Goal: Task Accomplishment & Management: Manage account settings

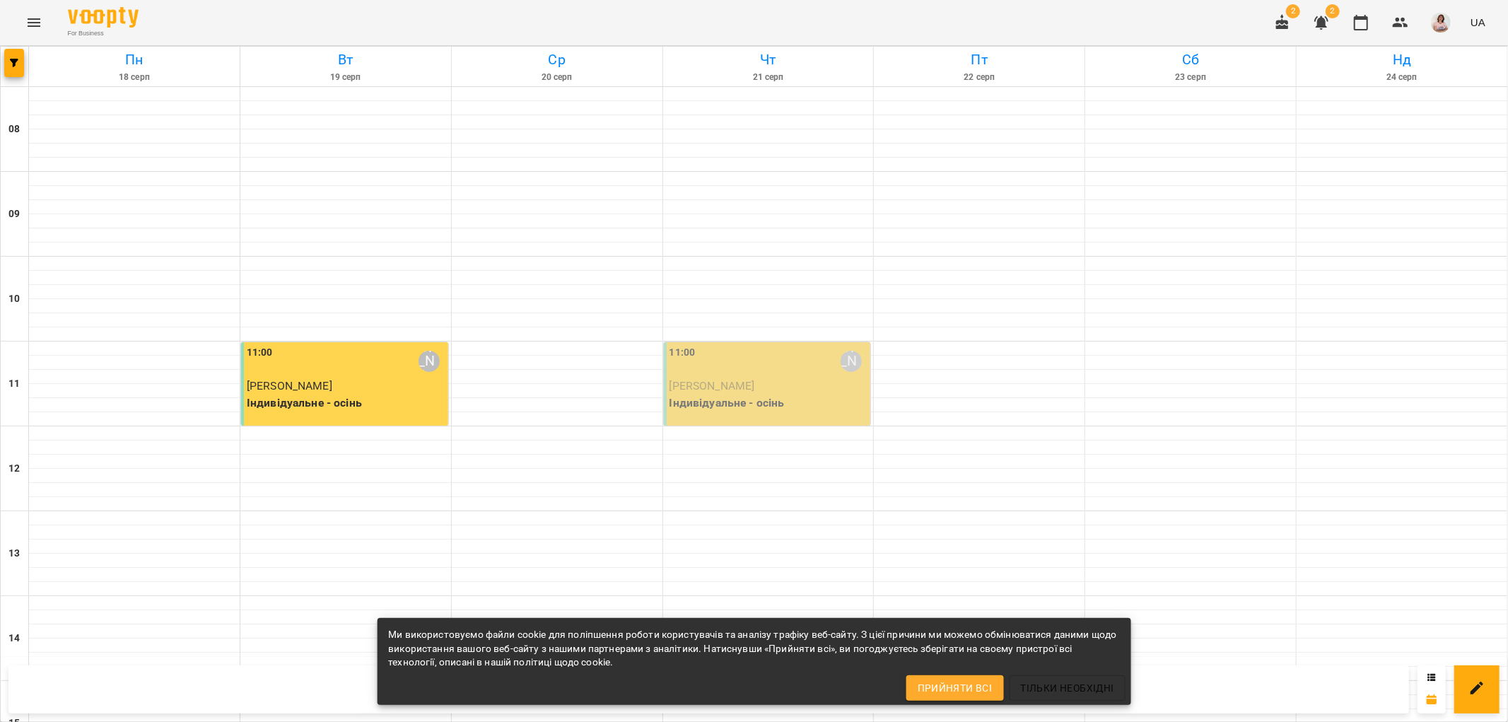
scroll to position [549, 0]
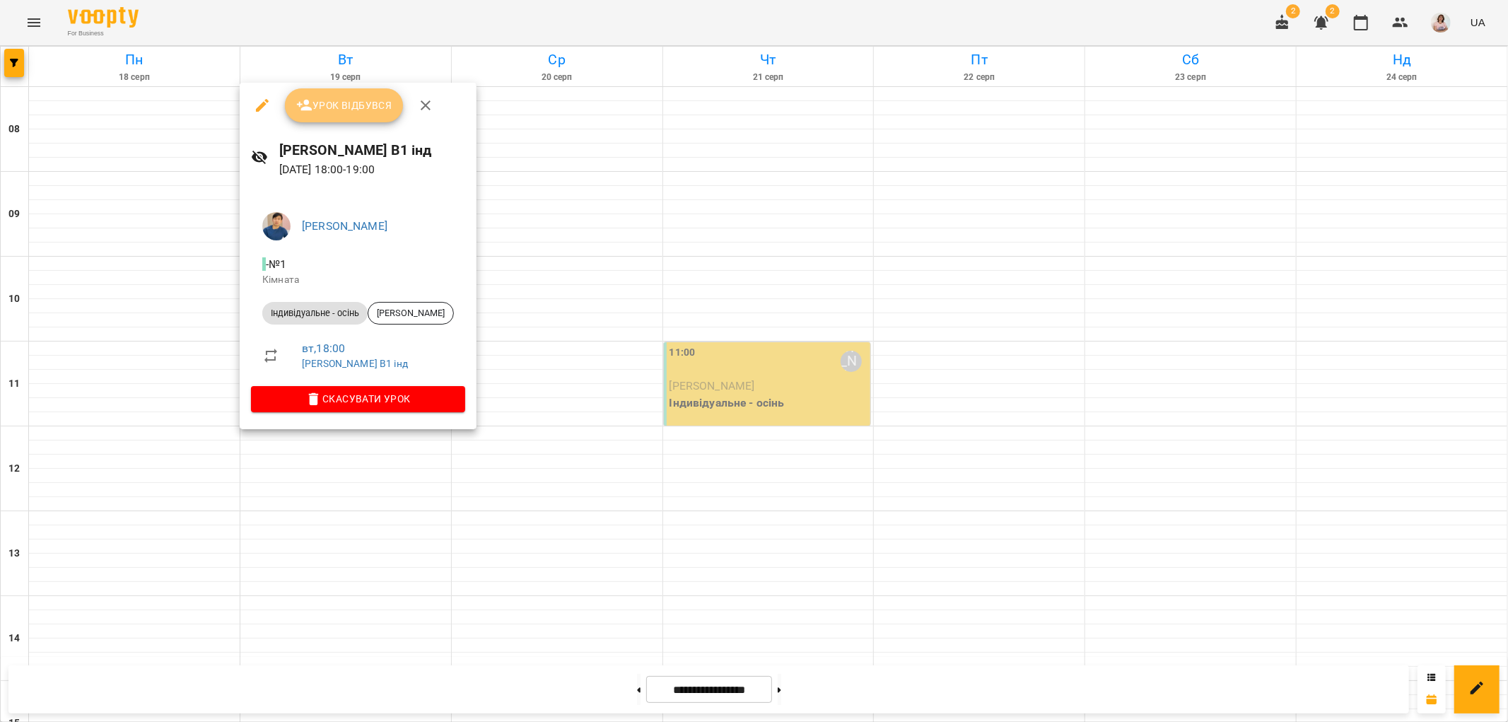
click at [329, 110] on span "Урок відбувся" at bounding box center [344, 105] width 96 height 17
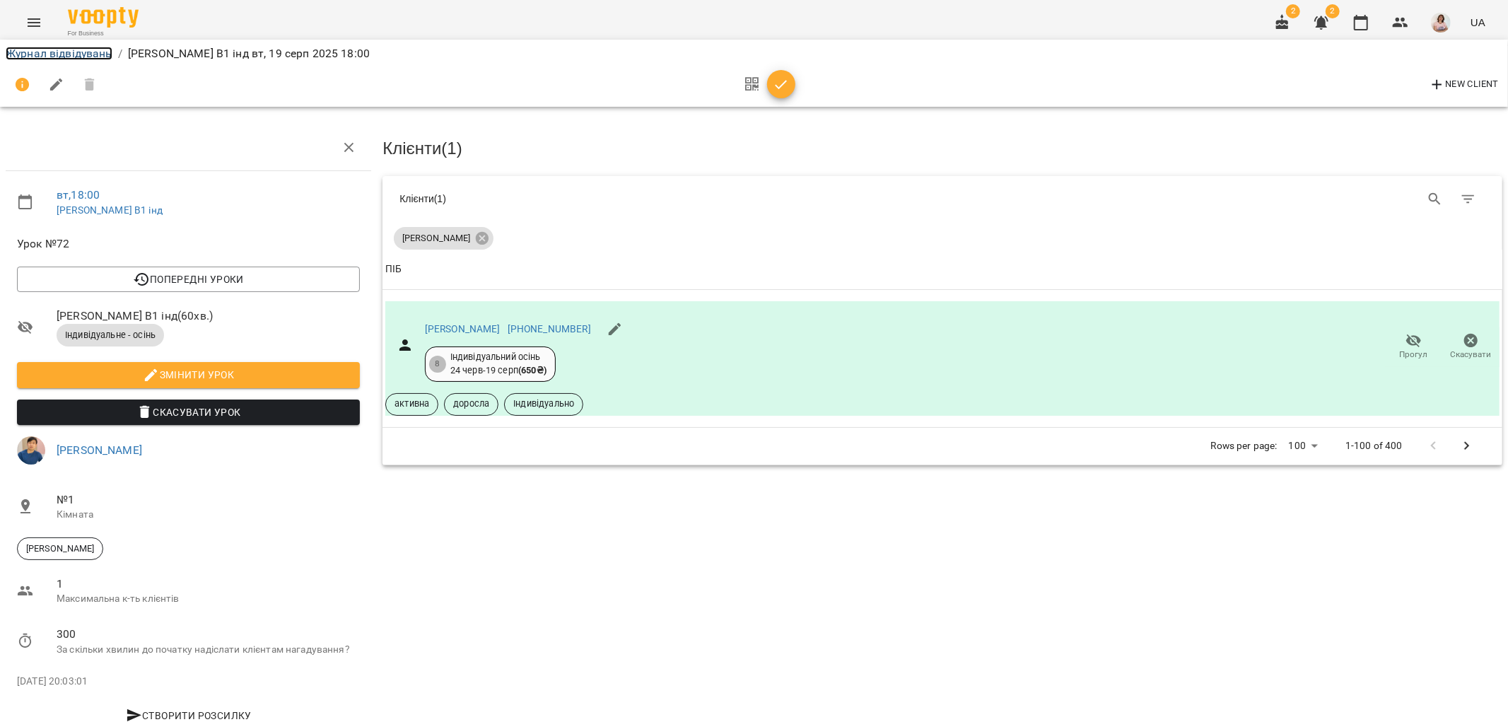
click at [54, 51] on link "Журнал відвідувань" at bounding box center [59, 53] width 107 height 13
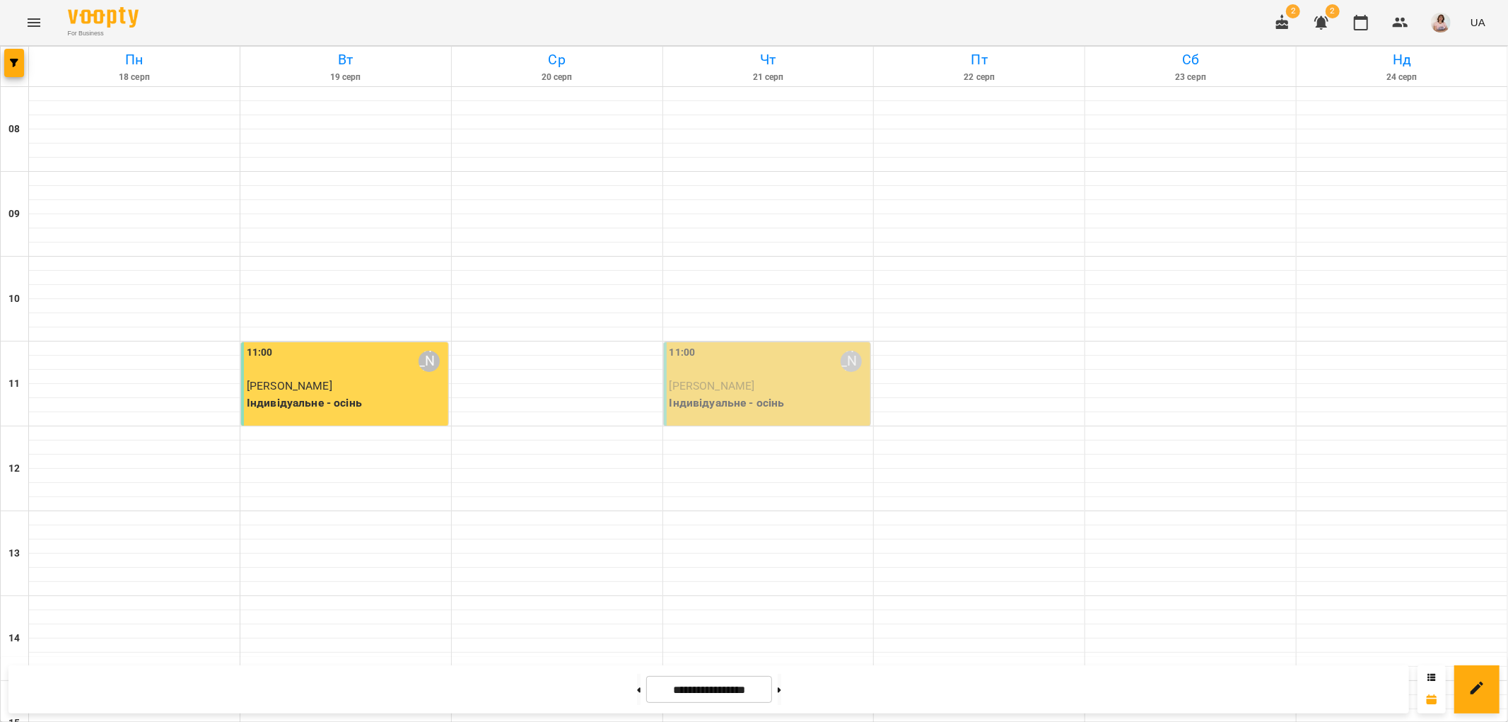
scroll to position [616, 0]
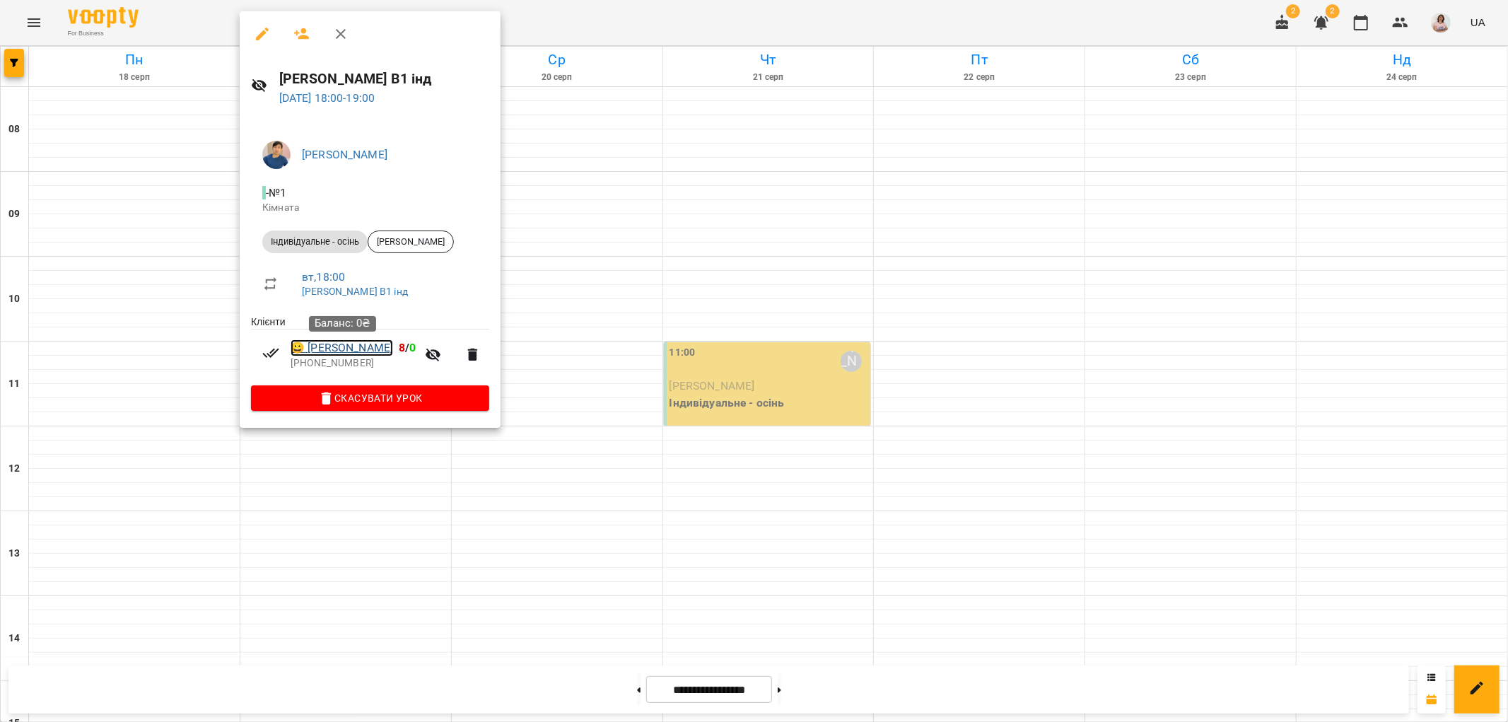
click at [368, 351] on link "😀 [PERSON_NAME]" at bounding box center [341, 347] width 102 height 17
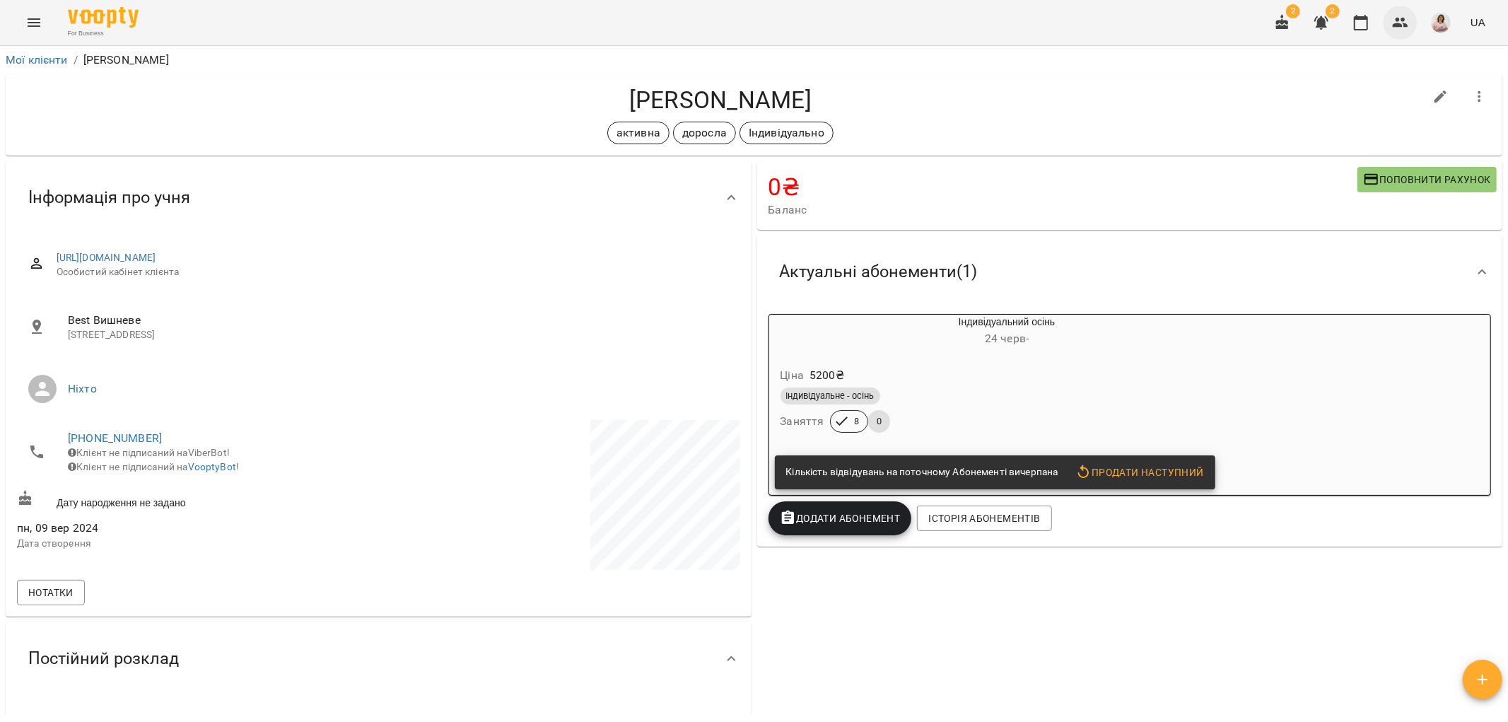
click at [1384, 22] on button "button" at bounding box center [1400, 23] width 34 height 34
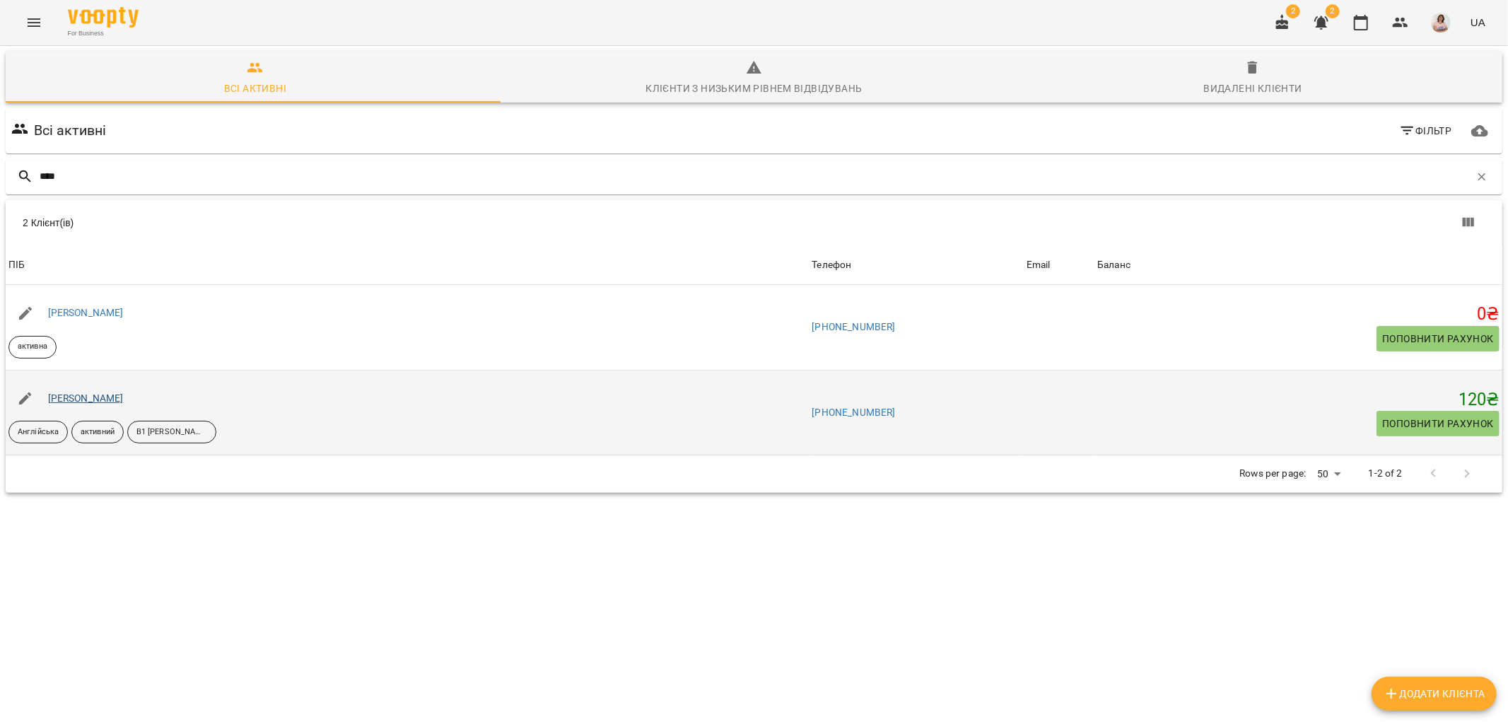
type input "****"
click at [93, 400] on link "[PERSON_NAME]" at bounding box center [86, 397] width 76 height 11
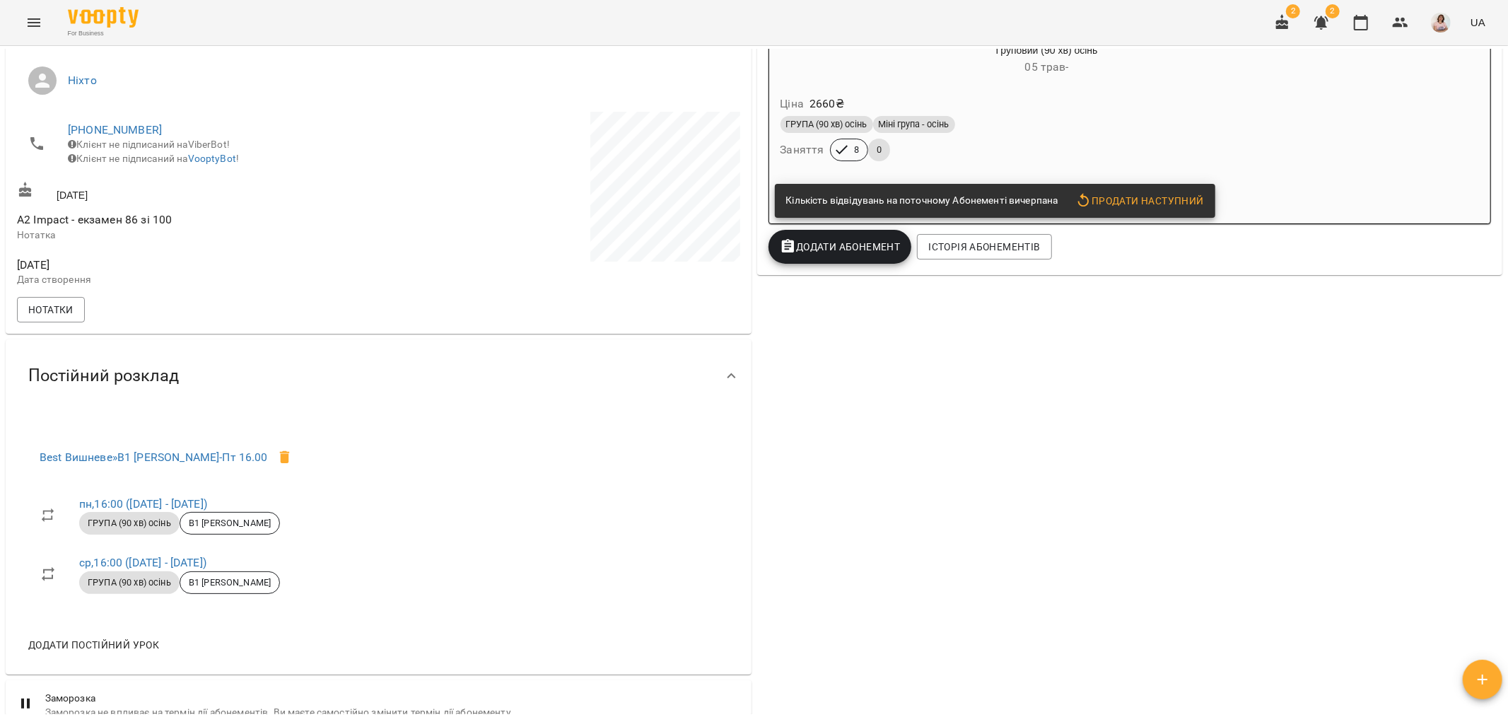
scroll to position [235, 0]
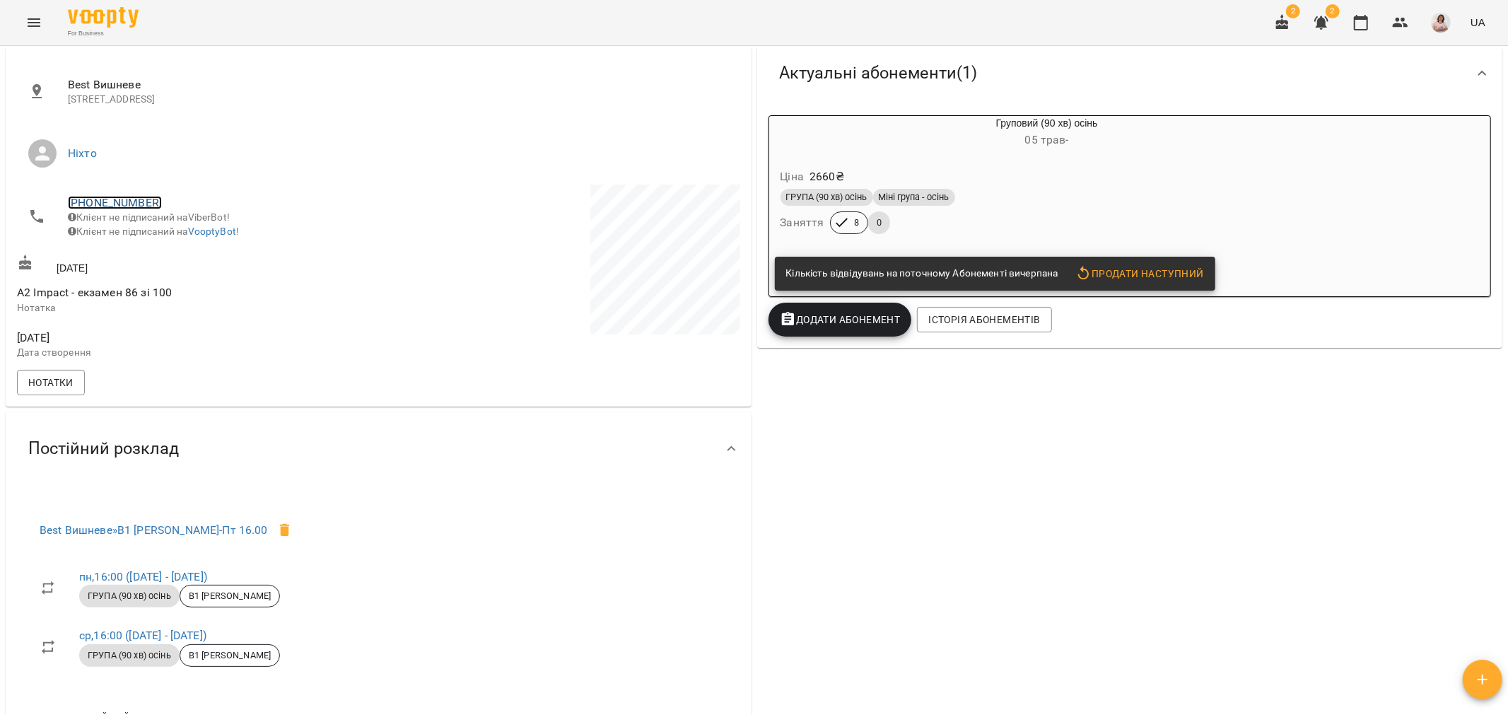
click at [92, 203] on link "[PHONE_NUMBER]" at bounding box center [115, 202] width 94 height 13
click at [956, 628] on div at bounding box center [754, 361] width 1508 height 722
click at [33, 15] on icon "Menu" at bounding box center [33, 22] width 17 height 17
